Goal: Participate in discussion: Engage in conversation with other users on a specific topic

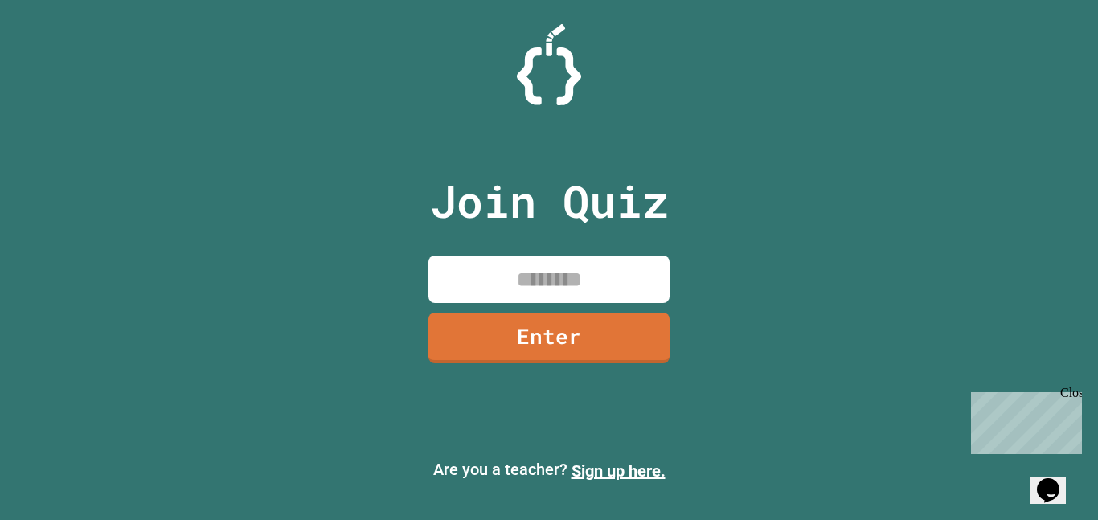
click at [482, 289] on input at bounding box center [548, 279] width 241 height 47
type input "********"
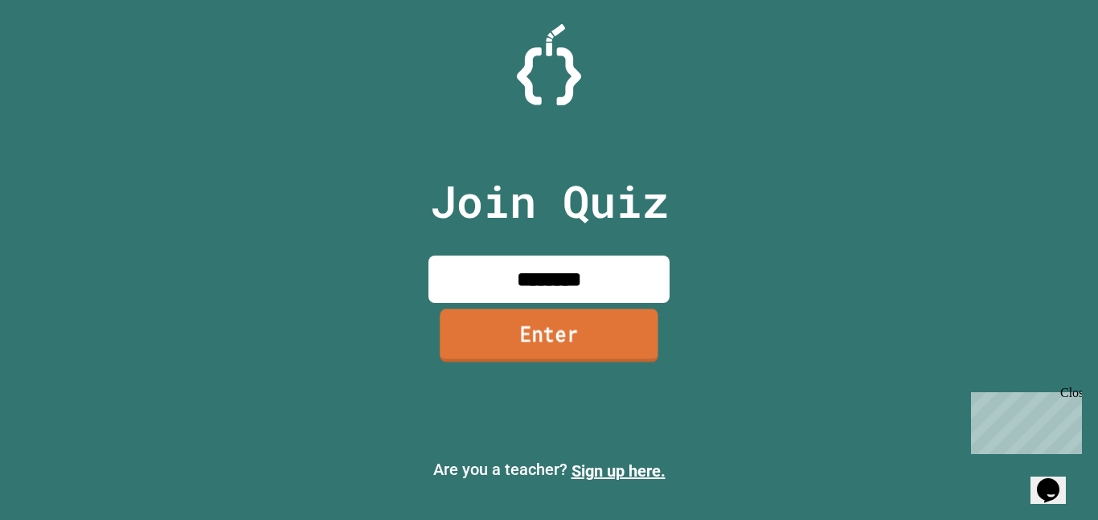
click at [526, 324] on link "Enter" at bounding box center [549, 335] width 219 height 53
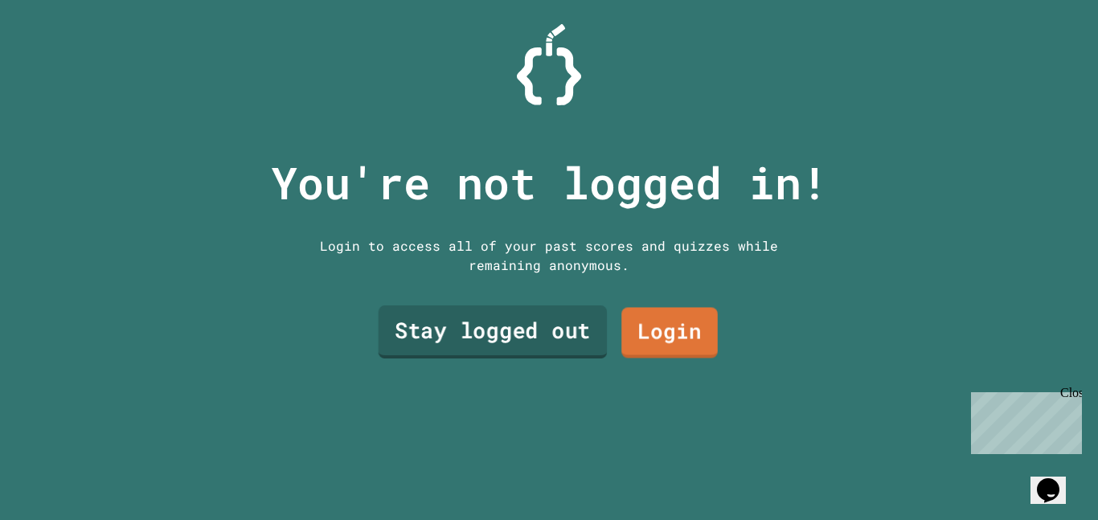
click at [550, 322] on link "Stay logged out" at bounding box center [492, 331] width 229 height 53
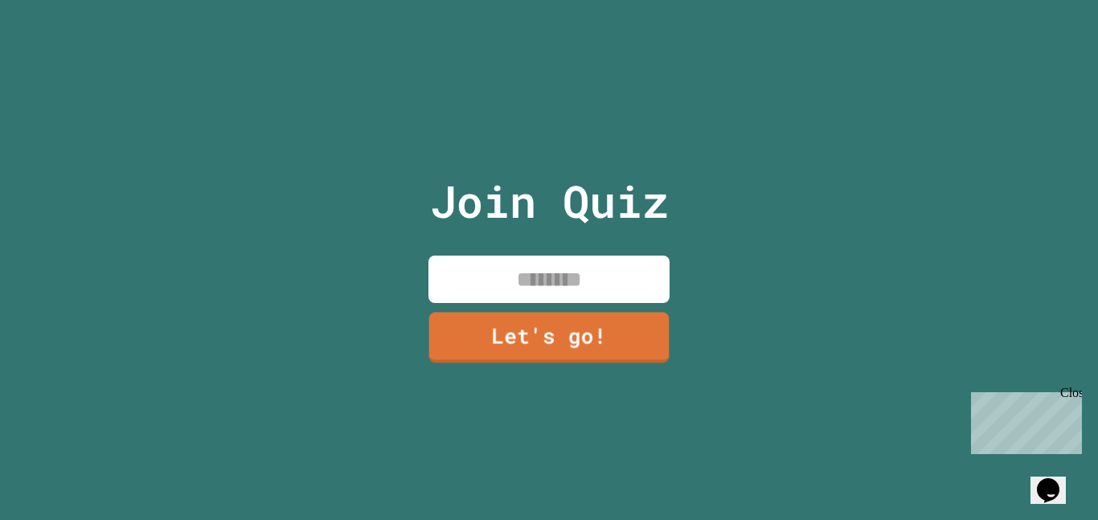
click at [567, 287] on input at bounding box center [548, 279] width 241 height 47
type input "*****"
click at [584, 321] on link "Let's go!" at bounding box center [549, 338] width 242 height 51
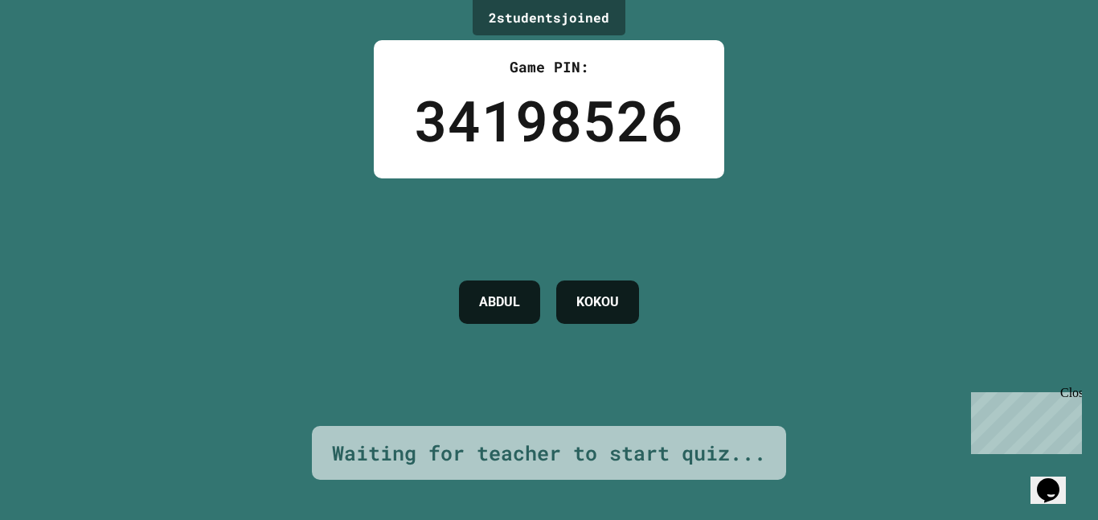
click at [647, 378] on div "[PERSON_NAME]" at bounding box center [549, 302] width 196 height 248
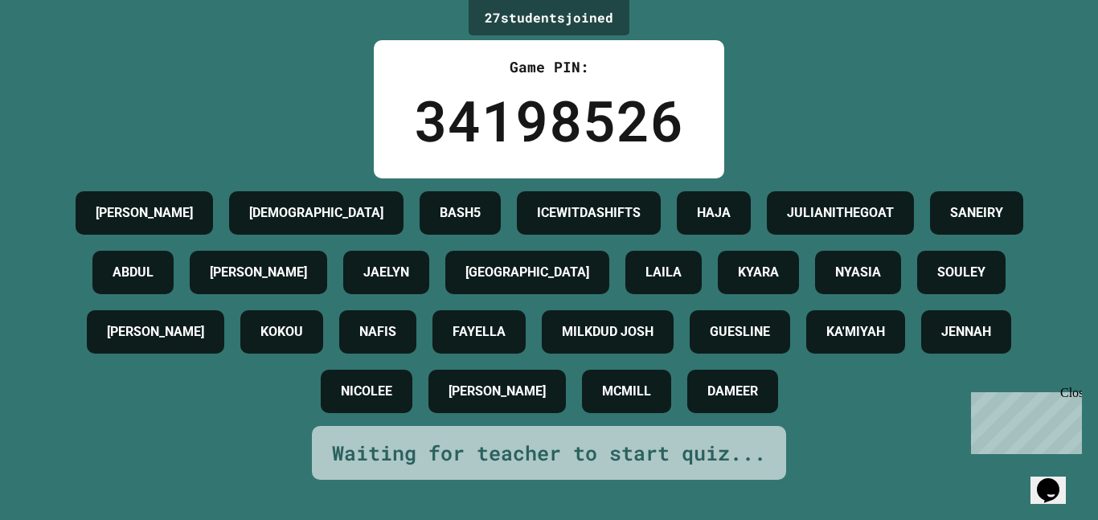
click at [815, 294] on div "NYASIA" at bounding box center [858, 272] width 86 height 43
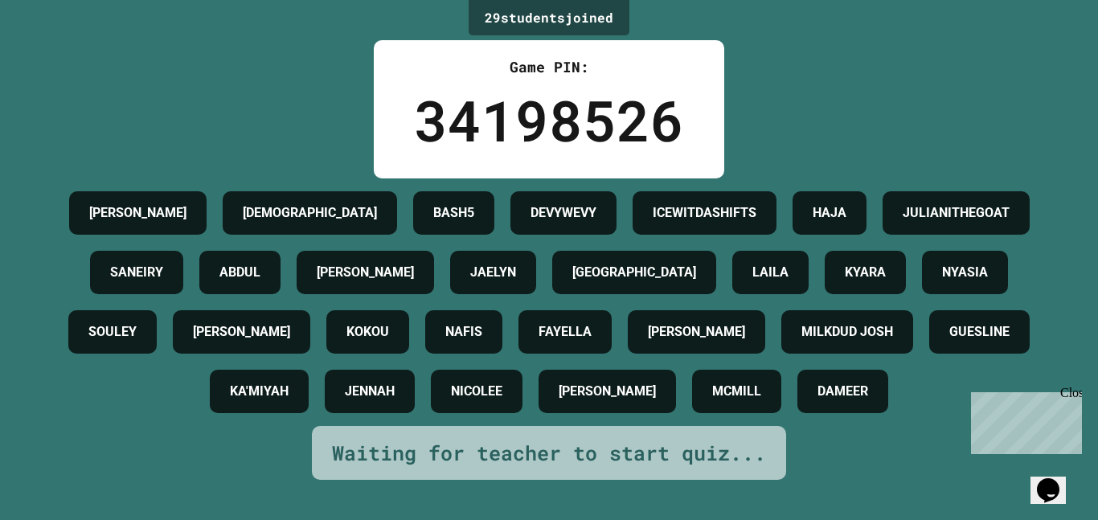
click at [474, 219] on h4 "BASH5" at bounding box center [453, 212] width 41 height 19
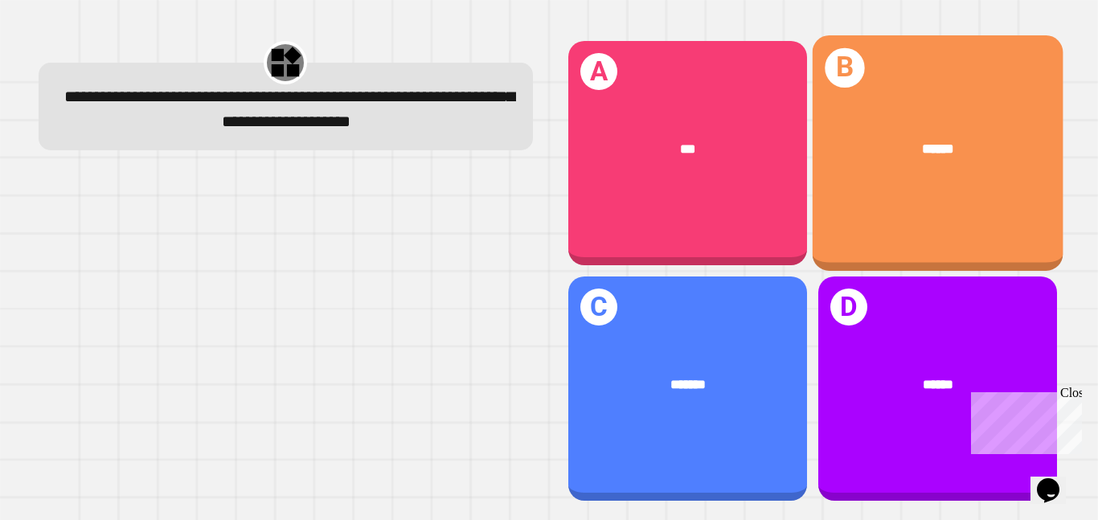
click at [861, 147] on div "******" at bounding box center [938, 148] width 194 height 21
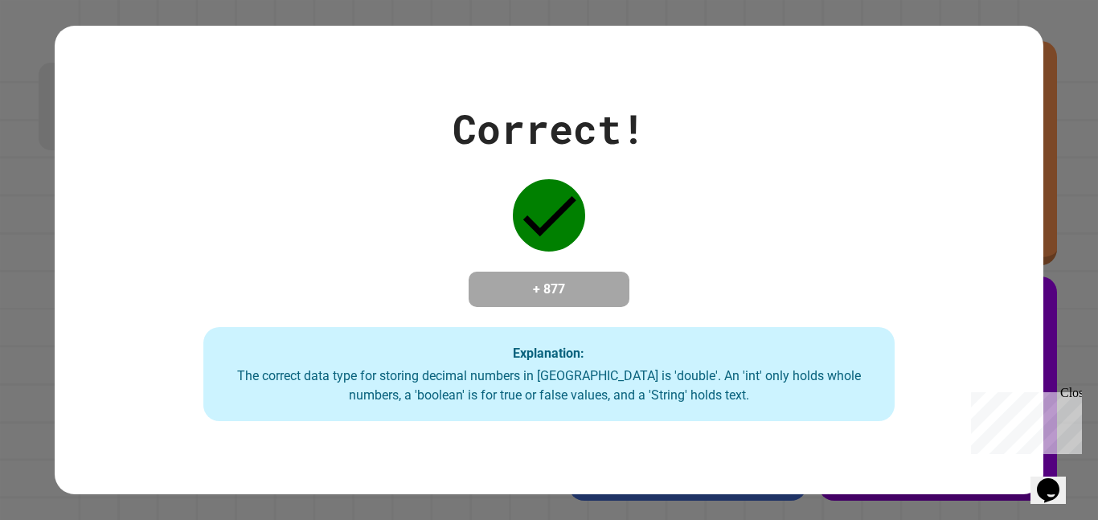
click at [608, 350] on div "Explanation: The correct data type for storing decimal numbers in [GEOGRAPHIC_D…" at bounding box center [549, 374] width 692 height 95
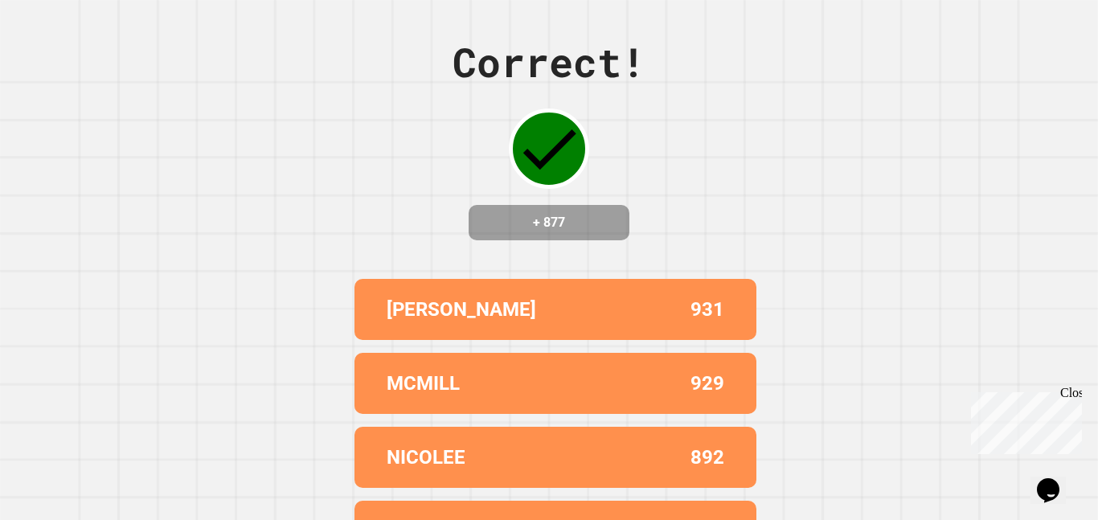
click at [936, 51] on div "Correct! + 877 [PERSON_NAME] 931 MCMILL 929 [PERSON_NAME] 892 DAMEER 882 KOKOU …" at bounding box center [549, 260] width 1098 height 520
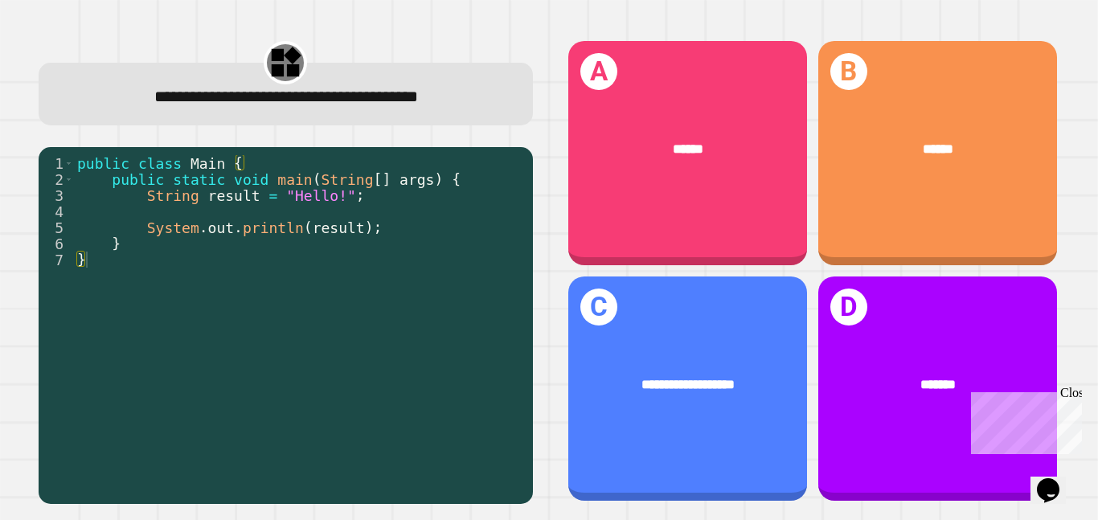
click at [405, 248] on div "public class Main { public static void main ( String [ ] args ) { String result…" at bounding box center [299, 332] width 451 height 354
click at [239, 223] on div "public class Main { public static void main ( String [ ] args ) { String result…" at bounding box center [299, 332] width 451 height 354
click at [248, 243] on div "public class Main { public static void main ( String [ ] args ) { String result…" at bounding box center [299, 332] width 451 height 354
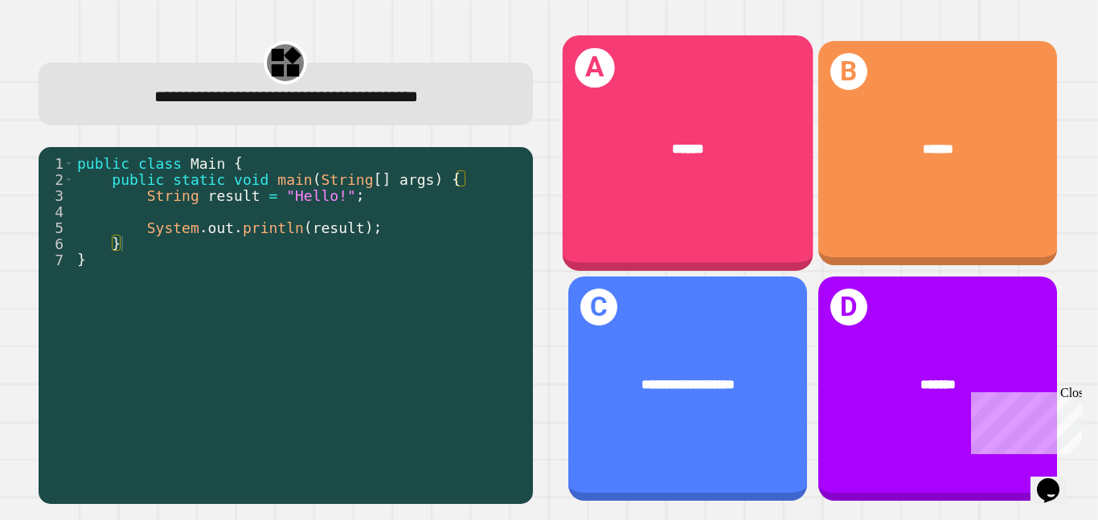
click at [692, 240] on div "A ******" at bounding box center [687, 152] width 251 height 235
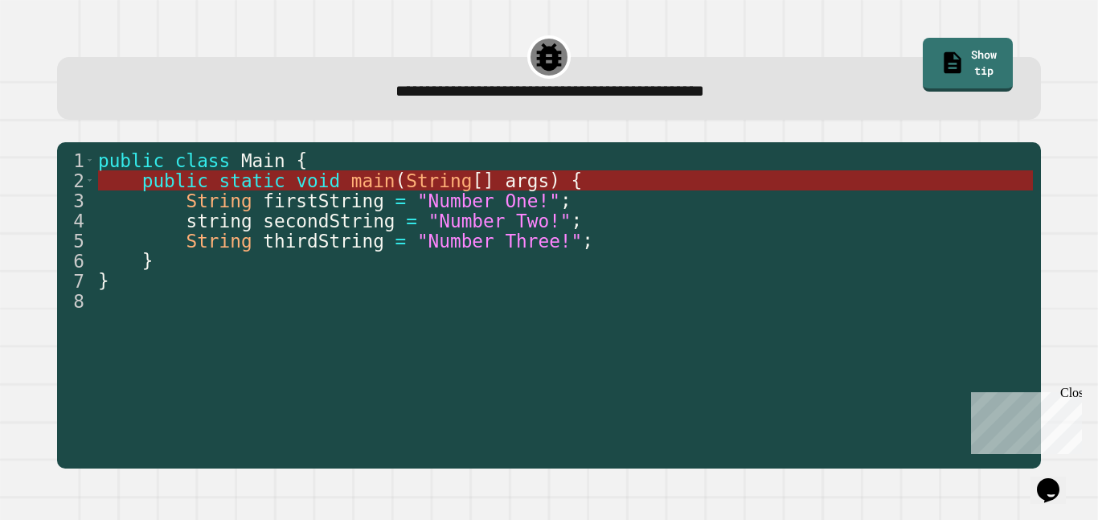
click at [438, 178] on span "String" at bounding box center [439, 180] width 66 height 21
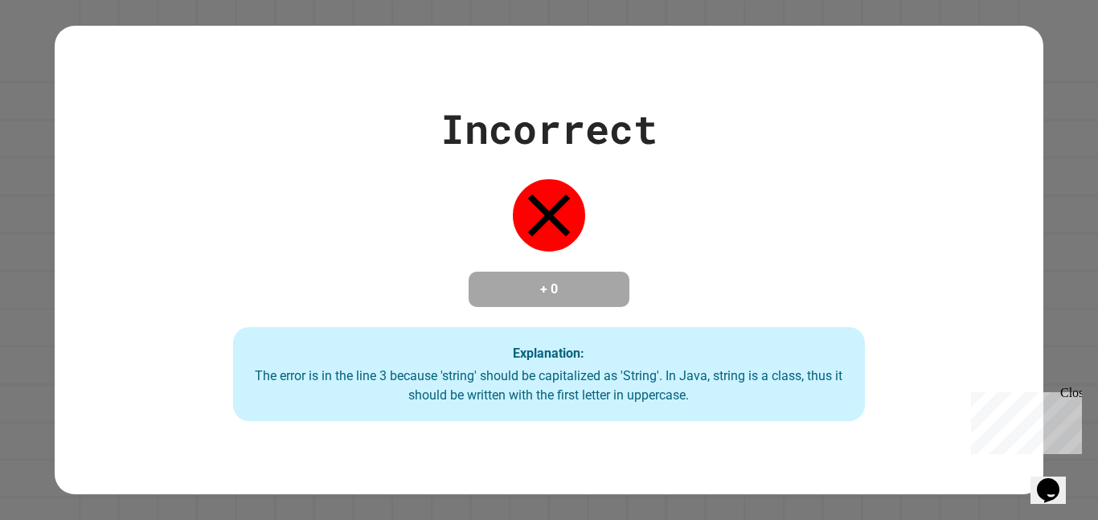
click at [545, 164] on div "Incorrect + 0 Explanation: The error is in the line 3 because 'string' should b…" at bounding box center [548, 260] width 903 height 323
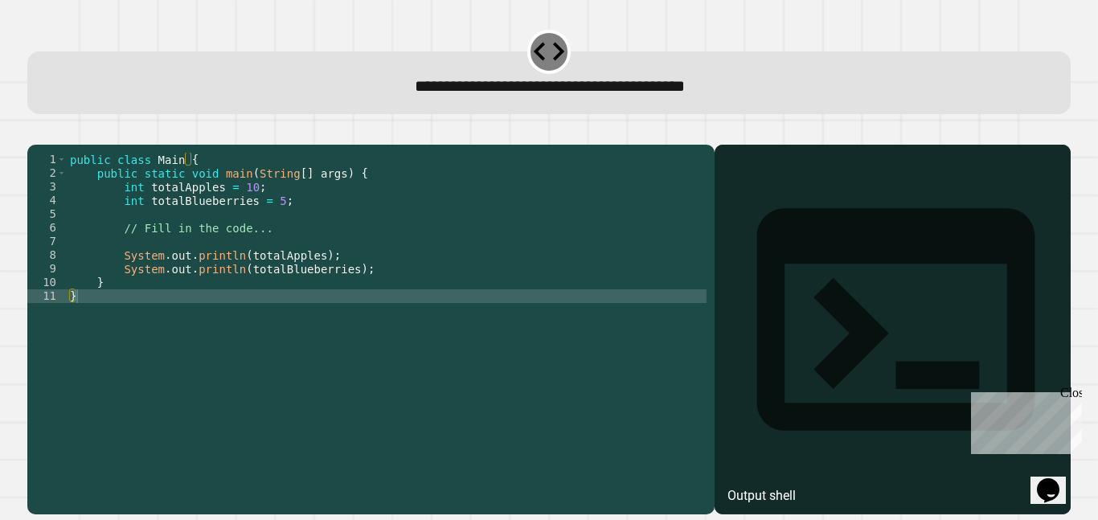
click at [170, 319] on div "public class Main { public static void main ( String [ ] args ) { int totalAppl…" at bounding box center [387, 324] width 640 height 342
click at [265, 279] on div "public class Main { public static void main ( String [ ] args ) { int totalAppl…" at bounding box center [387, 324] width 640 height 342
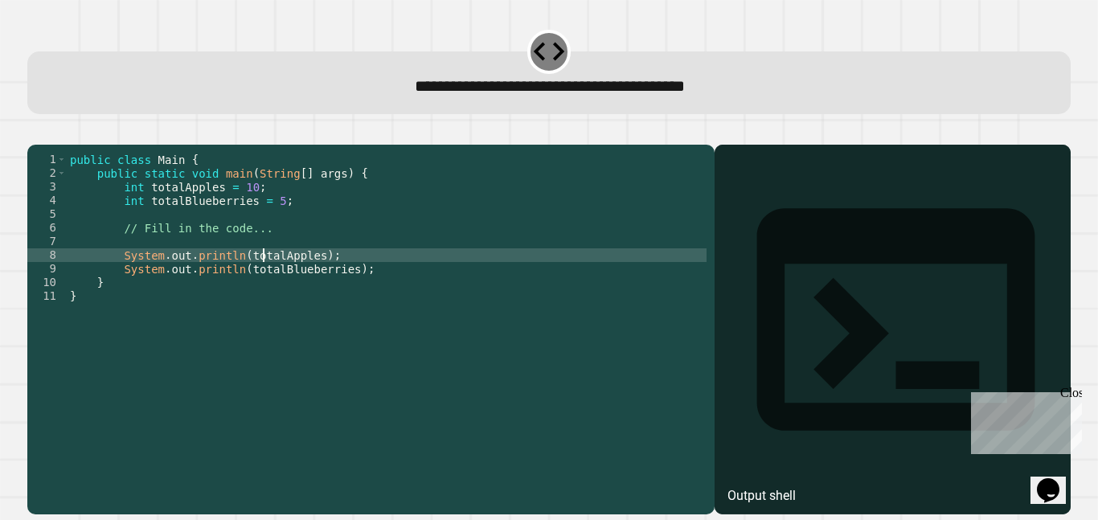
click at [544, 246] on div "public class Main { public static void main ( String [ ] args ) { int totalAppl…" at bounding box center [387, 324] width 640 height 342
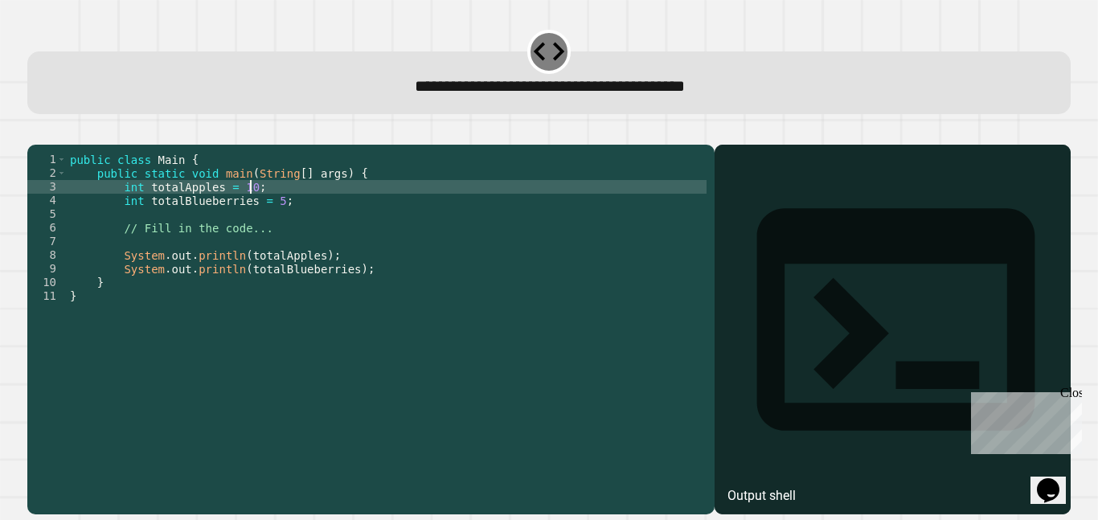
click at [252, 208] on div "public class Main { public static void main ( String [ ] args ) { int totalAppl…" at bounding box center [387, 324] width 640 height 342
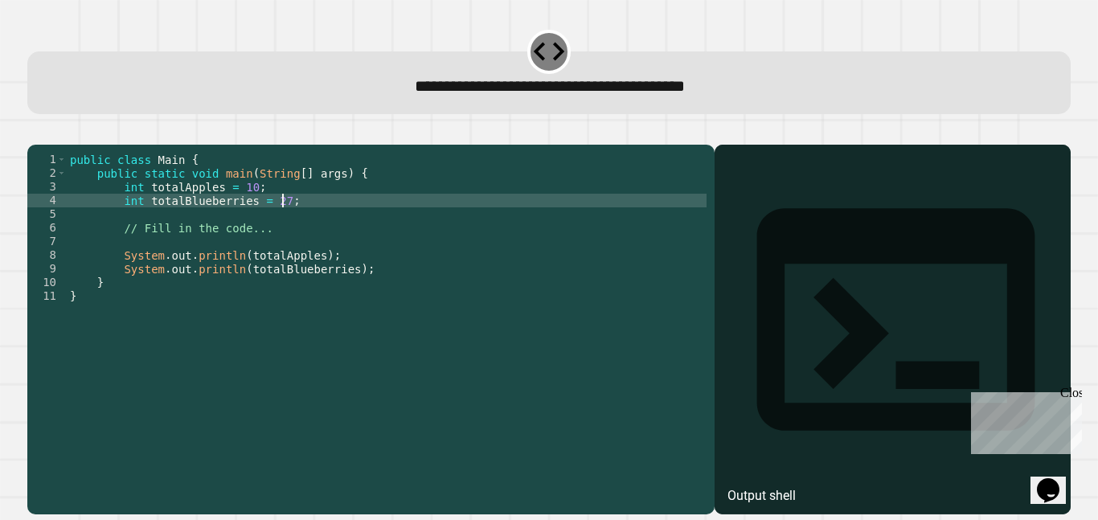
scroll to position [0, 6]
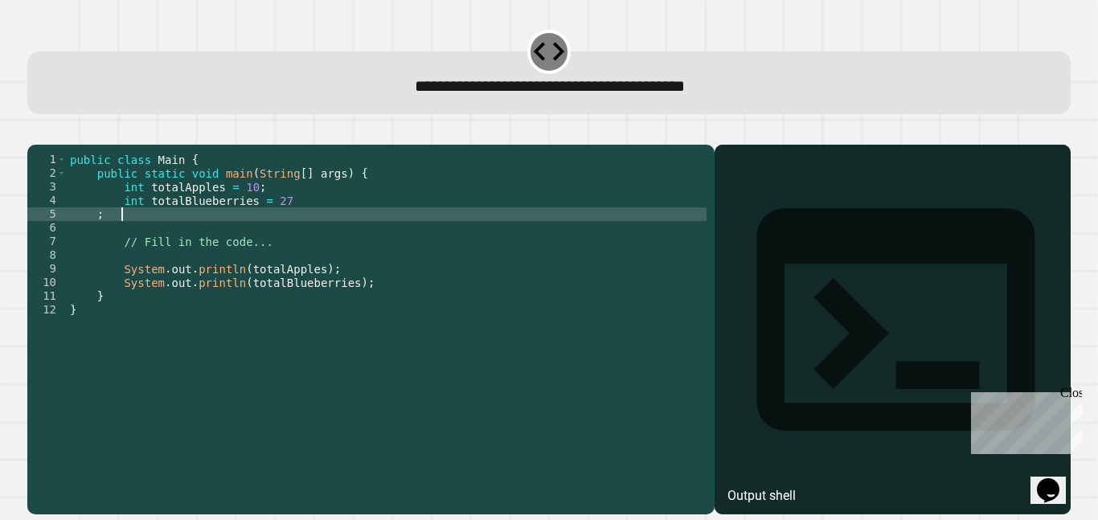
type textarea "*"
click at [1048, 481] on icon "Chat widget" at bounding box center [1048, 490] width 23 height 24
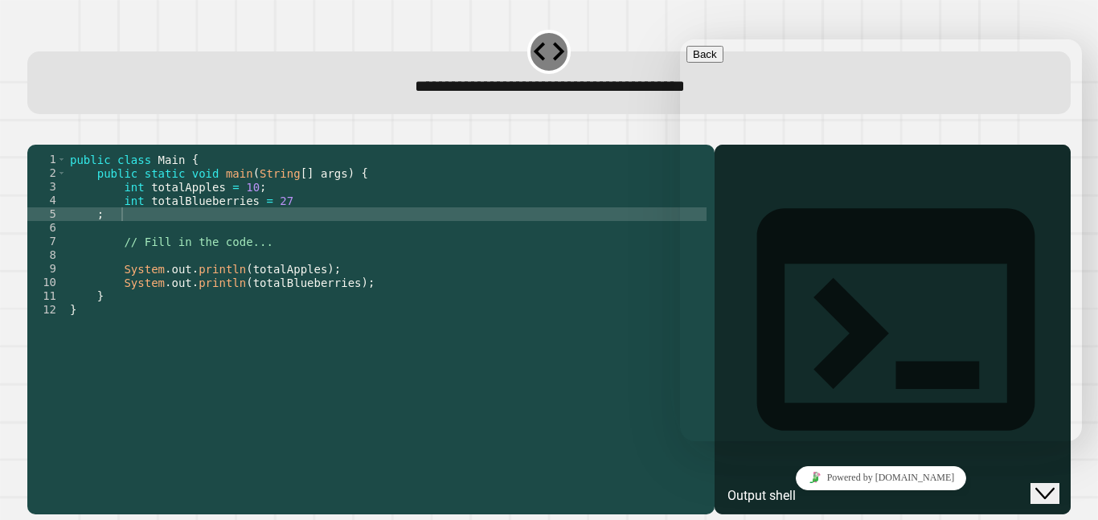
click at [584, 336] on div "public class Main { public static void main ( String [ ] args ) { int totalAppl…" at bounding box center [387, 324] width 640 height 342
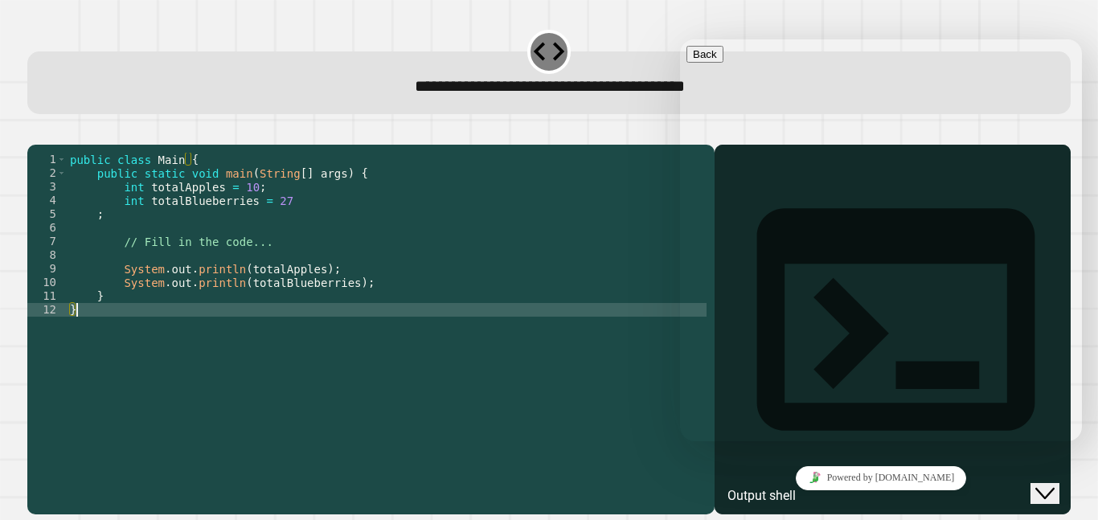
click at [1050, 489] on icon "Close Chat This icon closes the chat window." at bounding box center [1044, 493] width 19 height 19
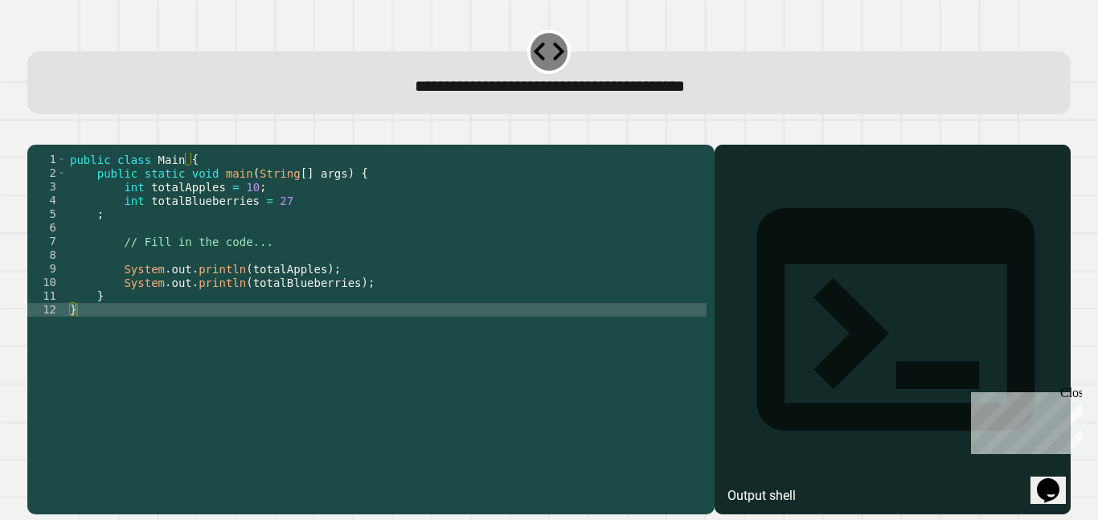
click at [792, 486] on div "Output shell" at bounding box center [761, 495] width 68 height 19
click at [775, 486] on div "Output shell" at bounding box center [761, 495] width 68 height 19
click at [35, 132] on icon "button" at bounding box center [35, 132] width 0 height 0
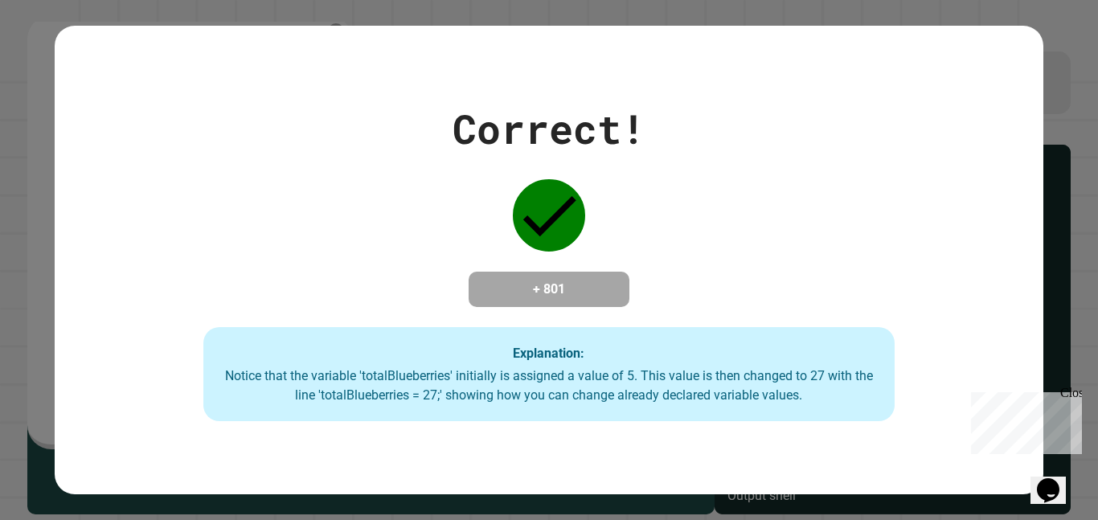
click at [578, 314] on div "Correct! + 801 Explanation: Notice that the variable 'totalBlueberries' initial…" at bounding box center [549, 260] width 988 height 323
click at [568, 307] on div "+ 801" at bounding box center [548, 289] width 161 height 35
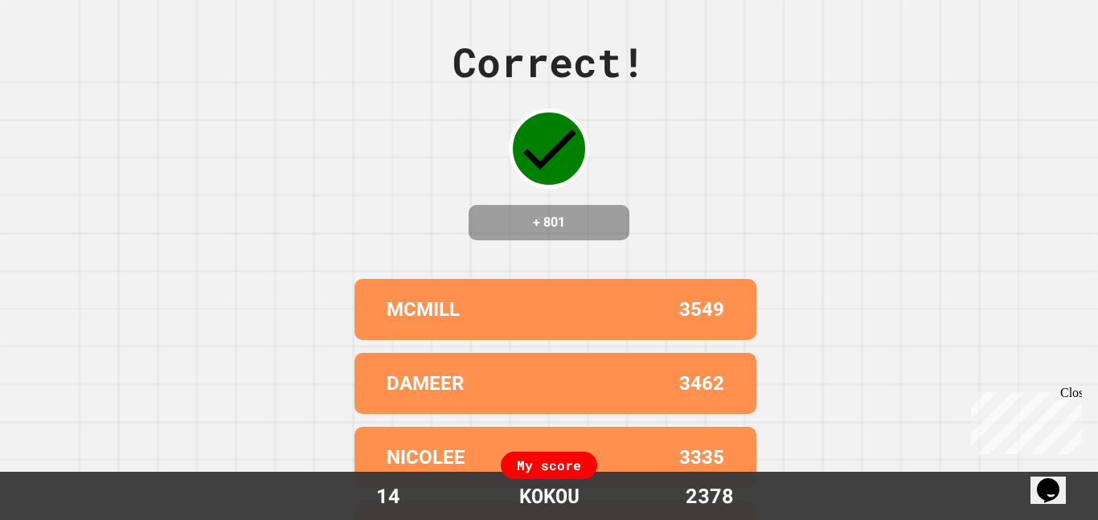
click at [568, 307] on div "MCMILL 3549" at bounding box center [555, 309] width 402 height 61
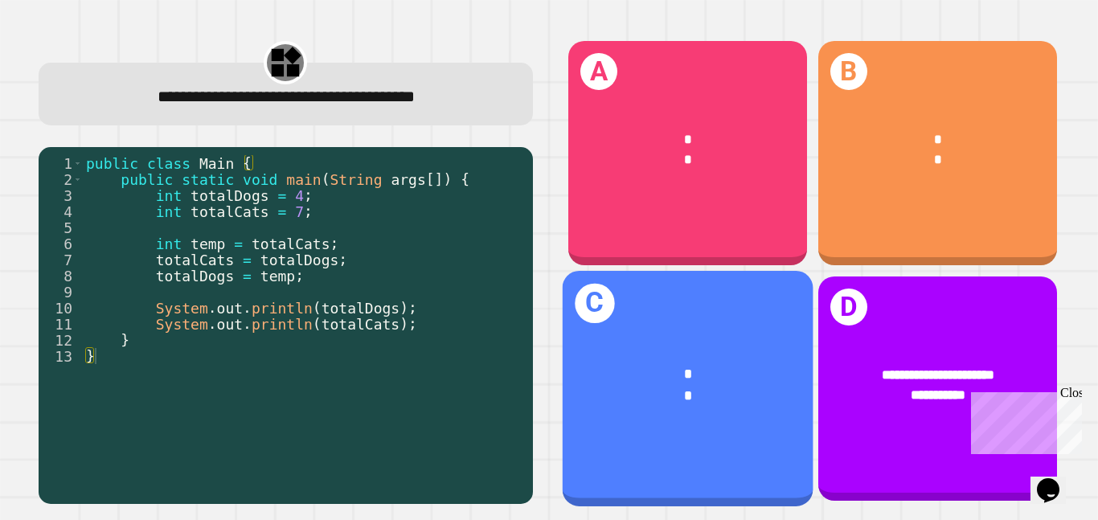
click at [701, 407] on div "* *" at bounding box center [687, 384] width 251 height 97
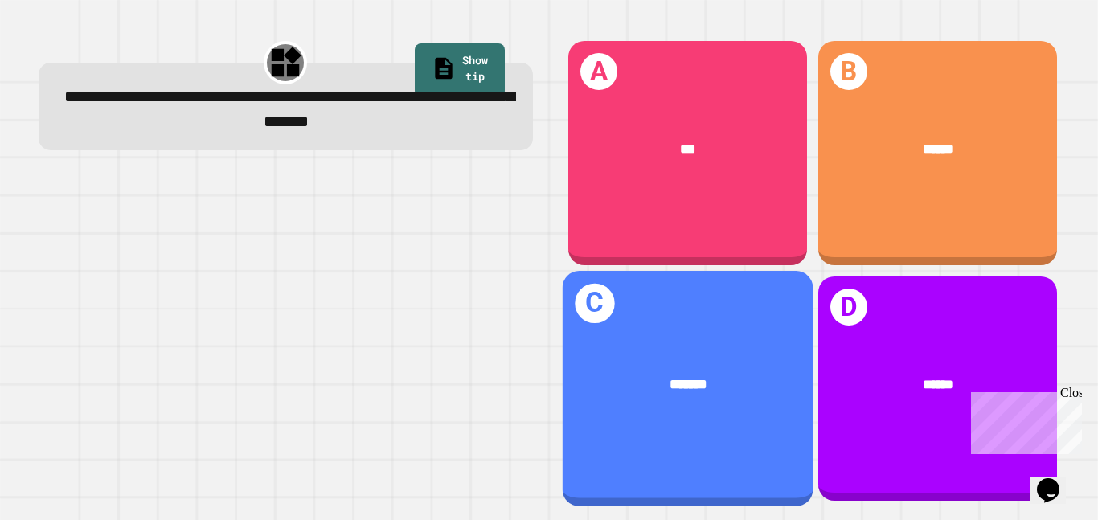
click at [745, 414] on div "*******" at bounding box center [687, 384] width 251 height 76
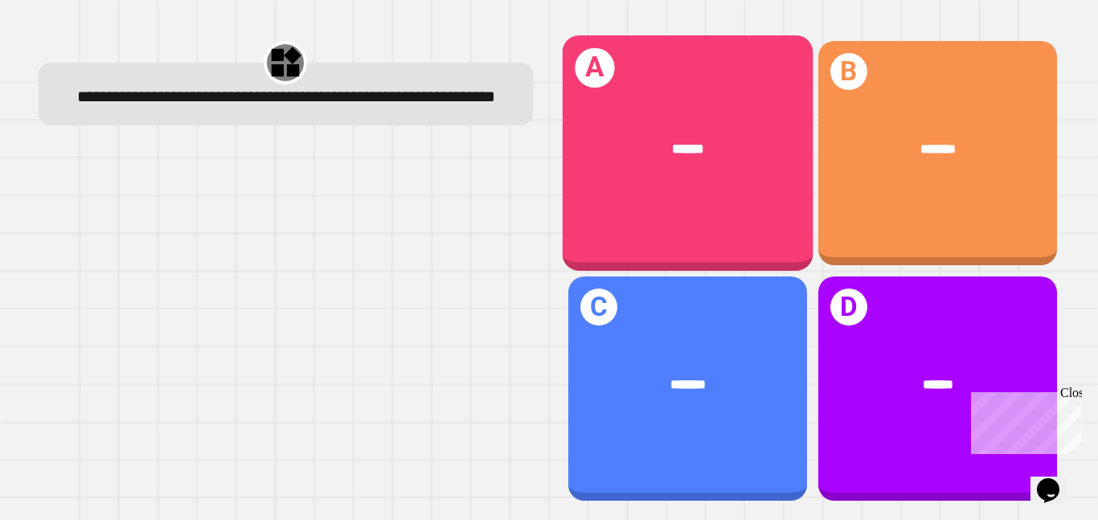
click at [718, 252] on div "A ******" at bounding box center [687, 152] width 251 height 235
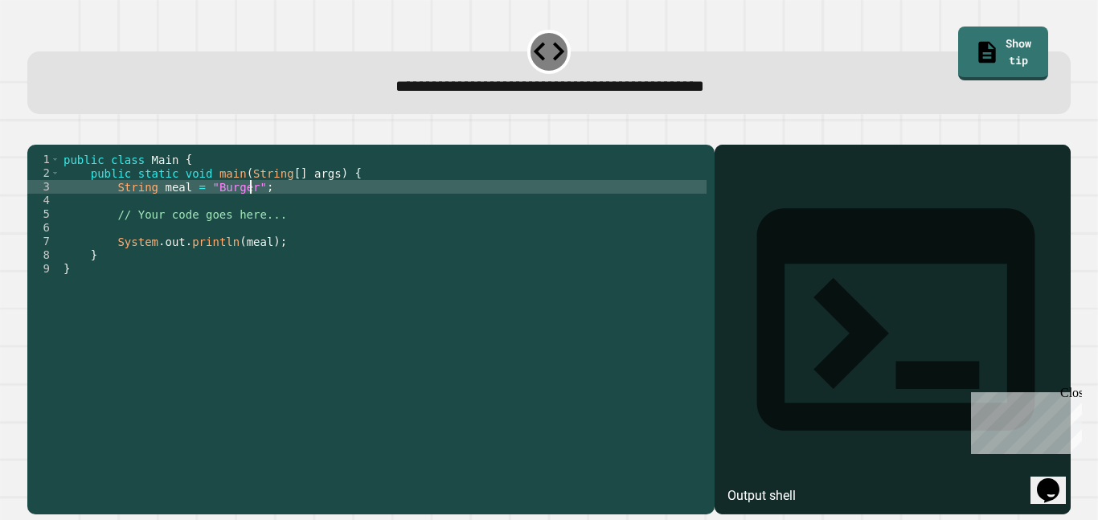
click at [248, 214] on div "public class Main { public static void main ( String [ ] args ) { String meal =…" at bounding box center [383, 324] width 646 height 342
click at [35, 132] on button "button" at bounding box center [35, 132] width 0 height 0
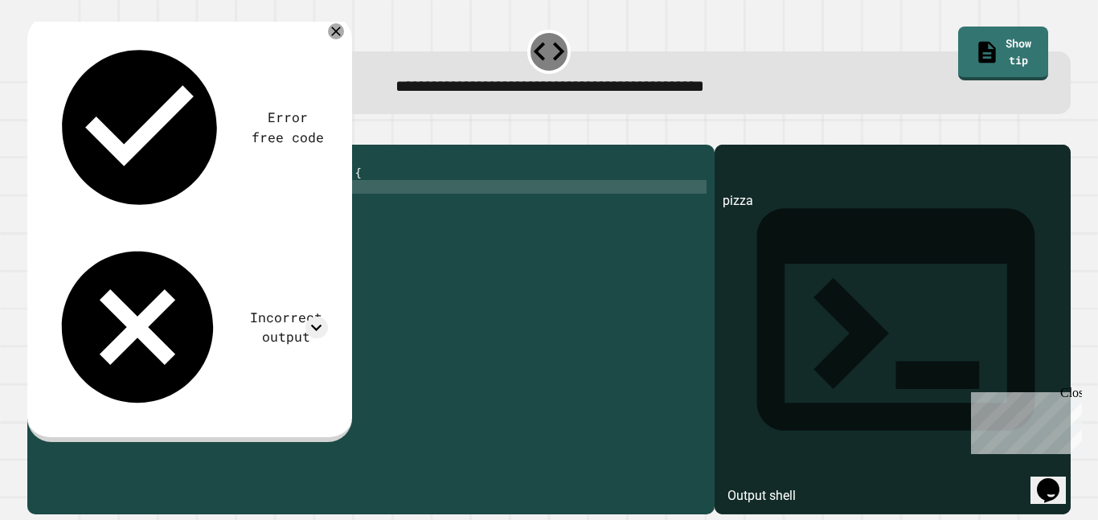
click at [253, 271] on div "public class Main { public static void main ( String [ ] args ) { String meal =…" at bounding box center [383, 324] width 646 height 342
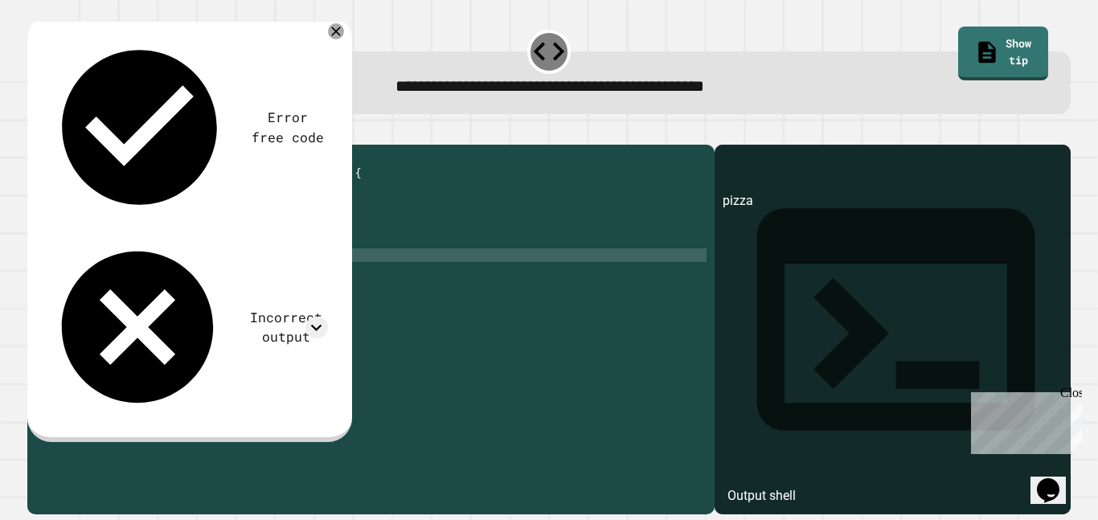
click at [256, 266] on div "public class Main { public static void main ( String [ ] args ) { String meal =…" at bounding box center [383, 324] width 646 height 342
click at [260, 264] on div "public class Main { public static void main ( String [ ] args ) { String meal =…" at bounding box center [383, 324] width 646 height 342
click at [35, 132] on icon "button" at bounding box center [35, 132] width 0 height 0
click at [229, 266] on div "public class Main { public static void main ( String [ ] args ) { String meal =…" at bounding box center [383, 324] width 646 height 342
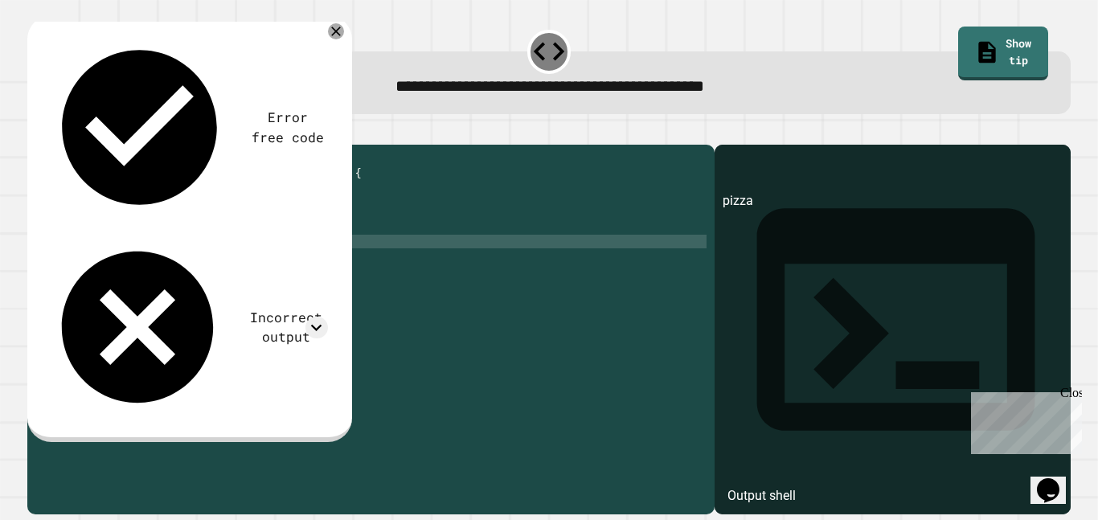
scroll to position [0, 20]
click at [35, 132] on button "button" at bounding box center [35, 132] width 0 height 0
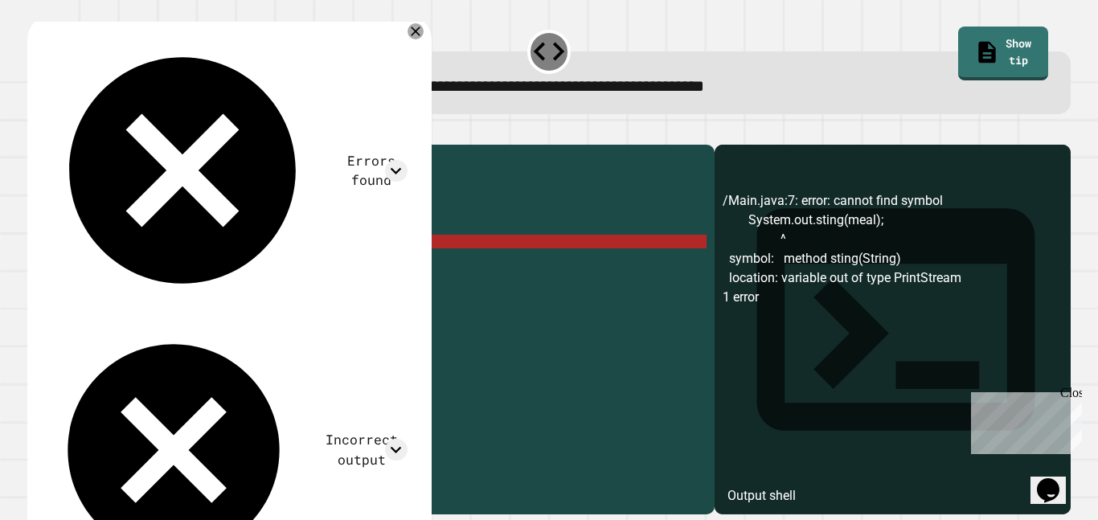
click at [216, 269] on div "public class Main { public static void main ( String [ ] args ) { String meal =…" at bounding box center [383, 324] width 646 height 342
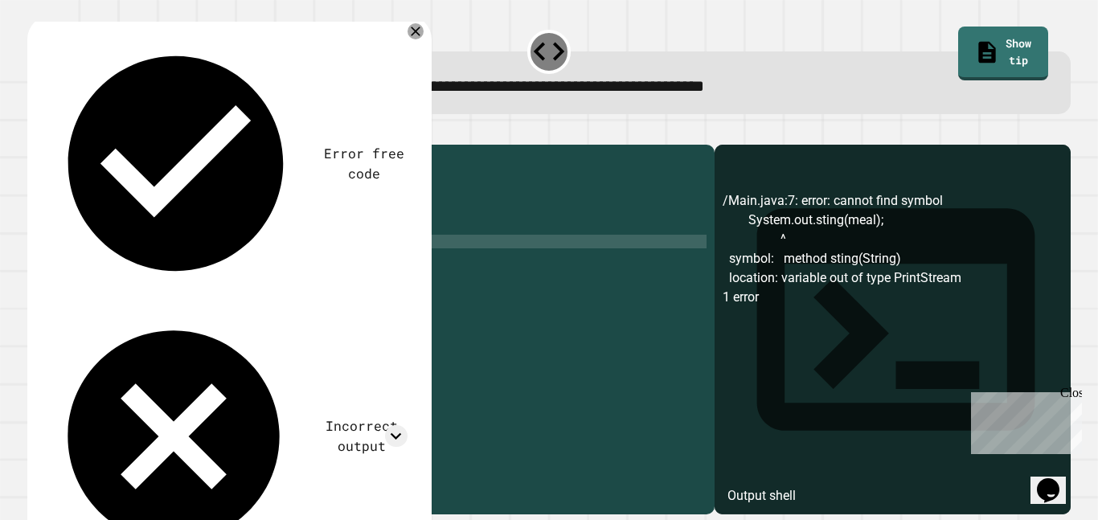
scroll to position [0, 22]
click at [51, 145] on icon "button" at bounding box center [46, 141] width 9 height 11
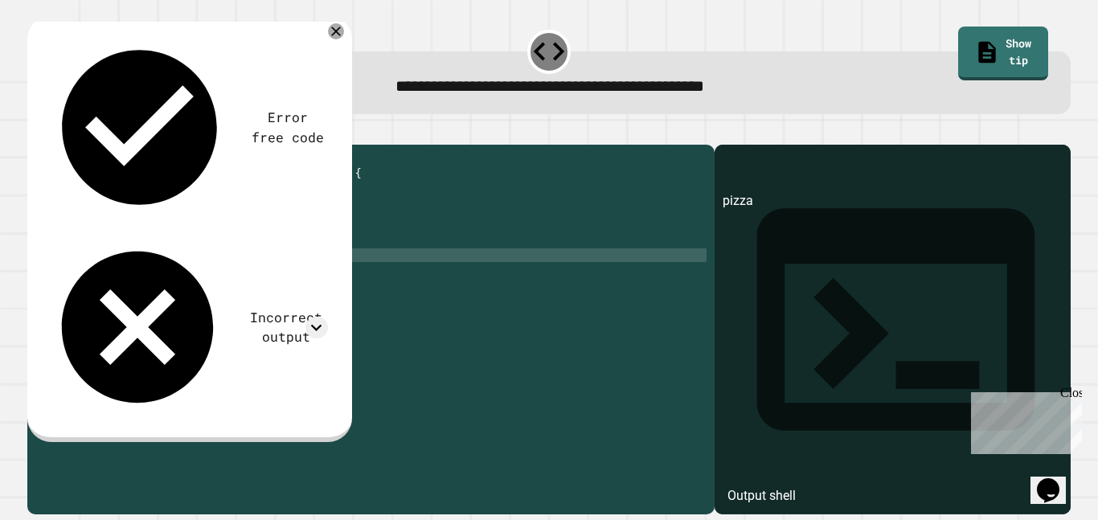
click at [221, 273] on div "public class Main { public static void main ( String [ ] args ) { String meal =…" at bounding box center [383, 324] width 646 height 342
click at [223, 264] on div "public class Main { public static void main ( String [ ] args ) { String meal =…" at bounding box center [383, 324] width 646 height 342
type textarea "**********"
click at [35, 132] on icon "button" at bounding box center [35, 132] width 0 height 0
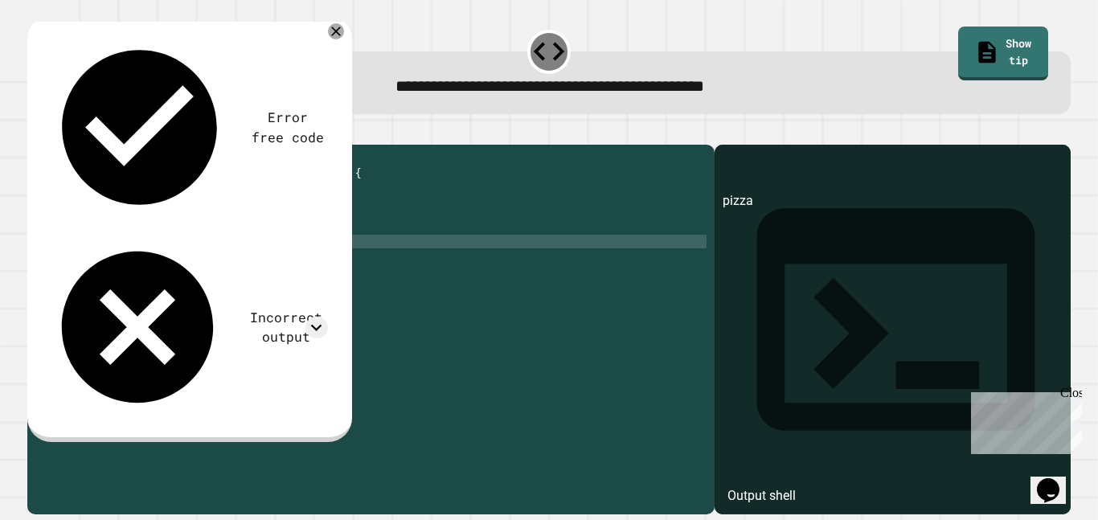
click at [207, 266] on div "public class Main { public static void main ( String [ ] args ) { String meal =…" at bounding box center [383, 324] width 646 height 342
